Goal: Find specific page/section

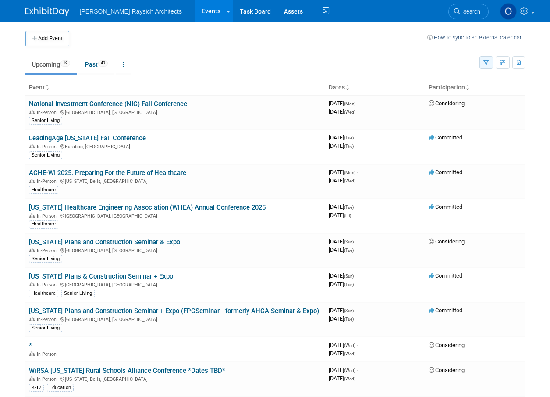
click at [485, 63] on icon "button" at bounding box center [486, 63] width 6 height 6
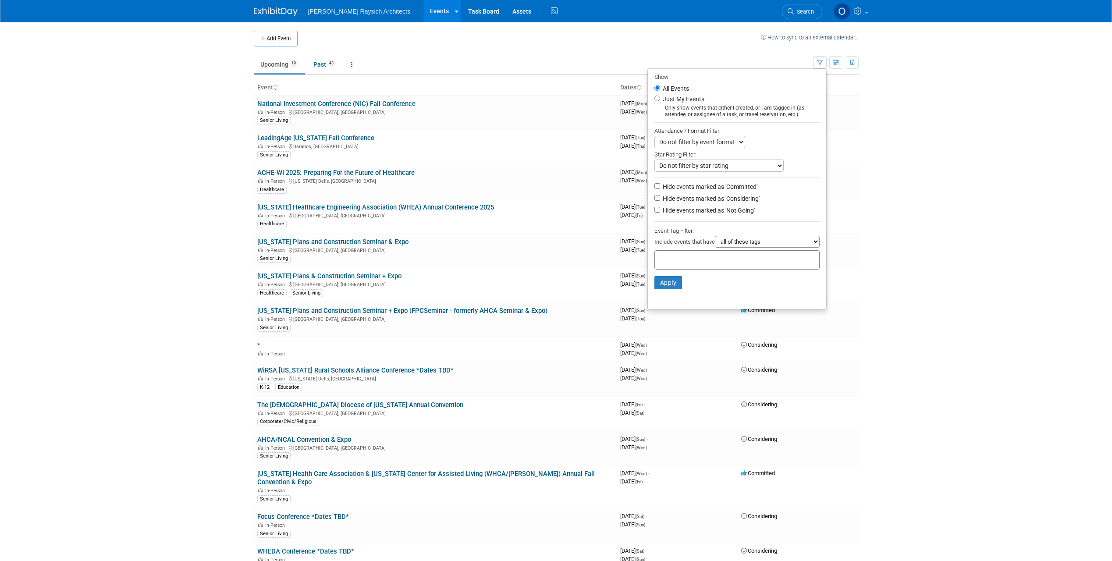
click at [549, 260] on input "text" at bounding box center [719, 258] width 123 height 9
click at [549, 331] on div "Healthcare" at bounding box center [711, 326] width 123 height 12
type input "Healthcare"
click at [549, 293] on button "Apply" at bounding box center [668, 296] width 28 height 13
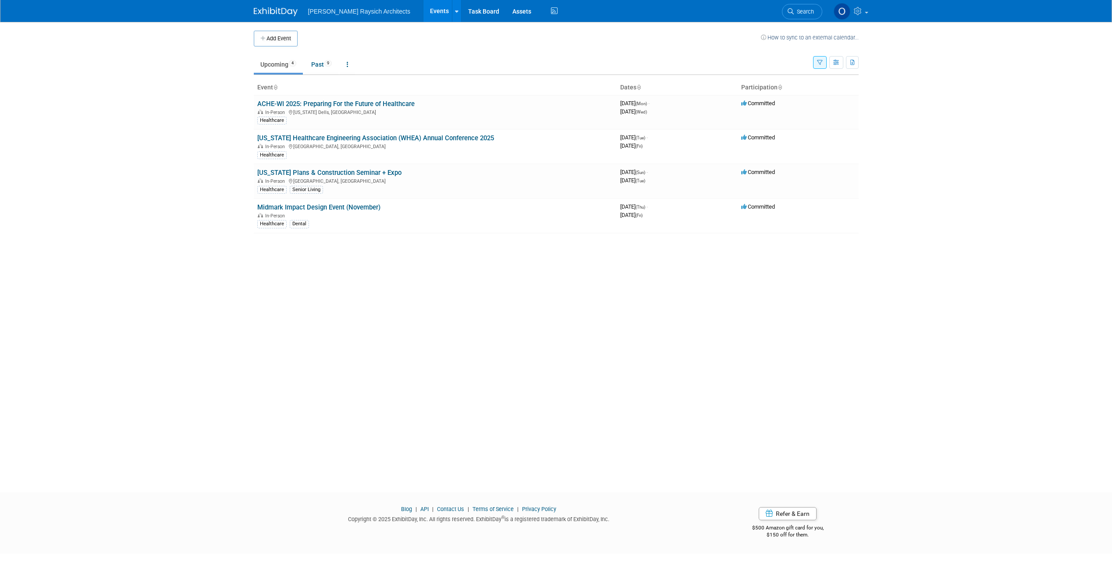
click at [522, 290] on div "Add Event How to sync to an external calendar... New Event Duplicate Event Warn…" at bounding box center [556, 249] width 618 height 454
